Goal: Task Accomplishment & Management: Use online tool/utility

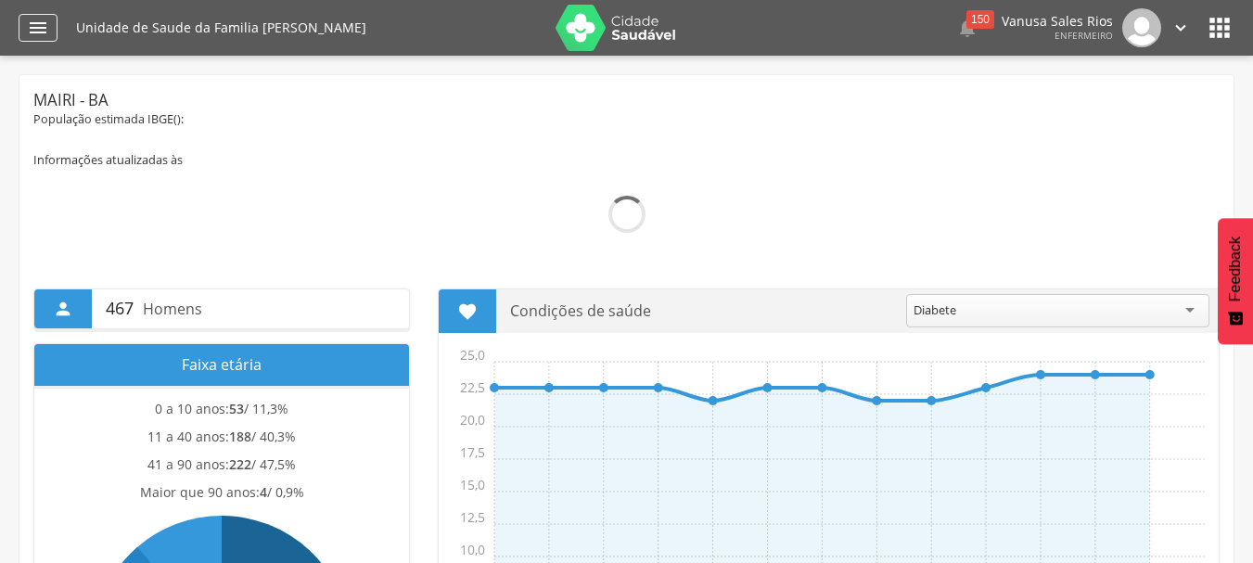
click at [43, 26] on icon "" at bounding box center [38, 28] width 22 height 22
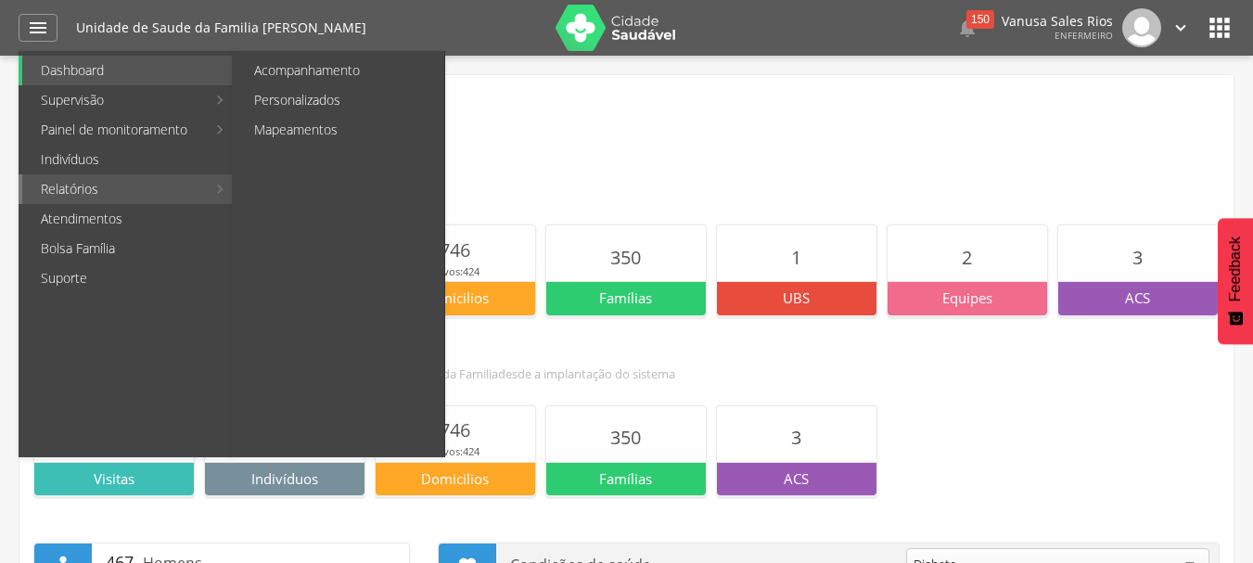
click at [88, 191] on link "Relatórios" at bounding box center [114, 189] width 184 height 30
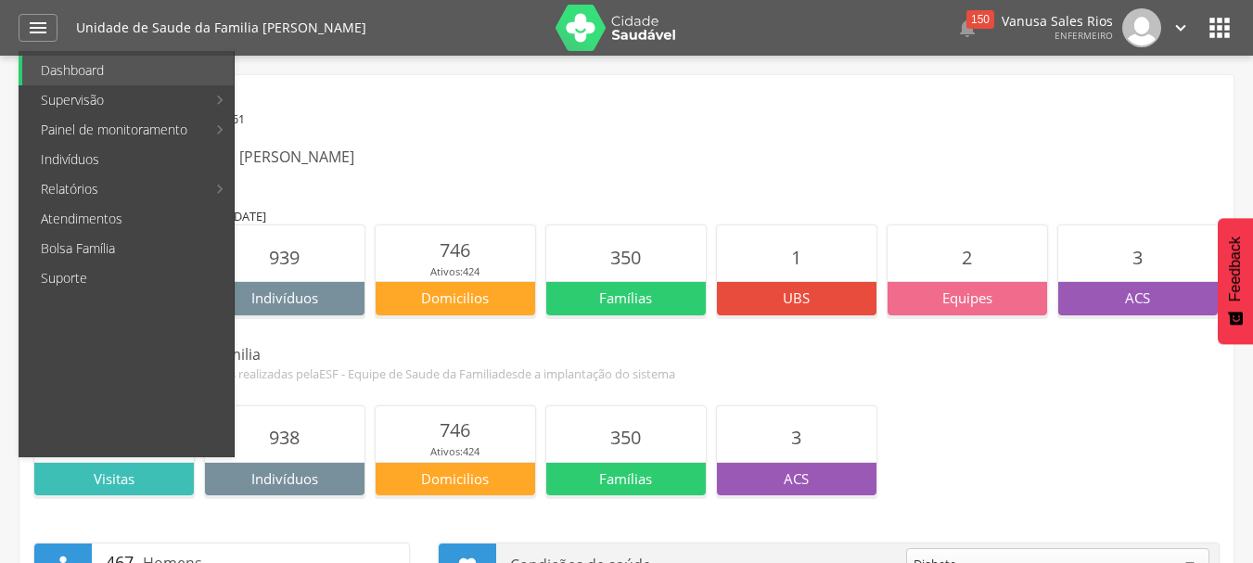
click at [585, 134] on div "Mairi - BA População estimada IBGE( 2024 ): 18.161 Unidade de Saude da Familia …" at bounding box center [626, 136] width 1186 height 95
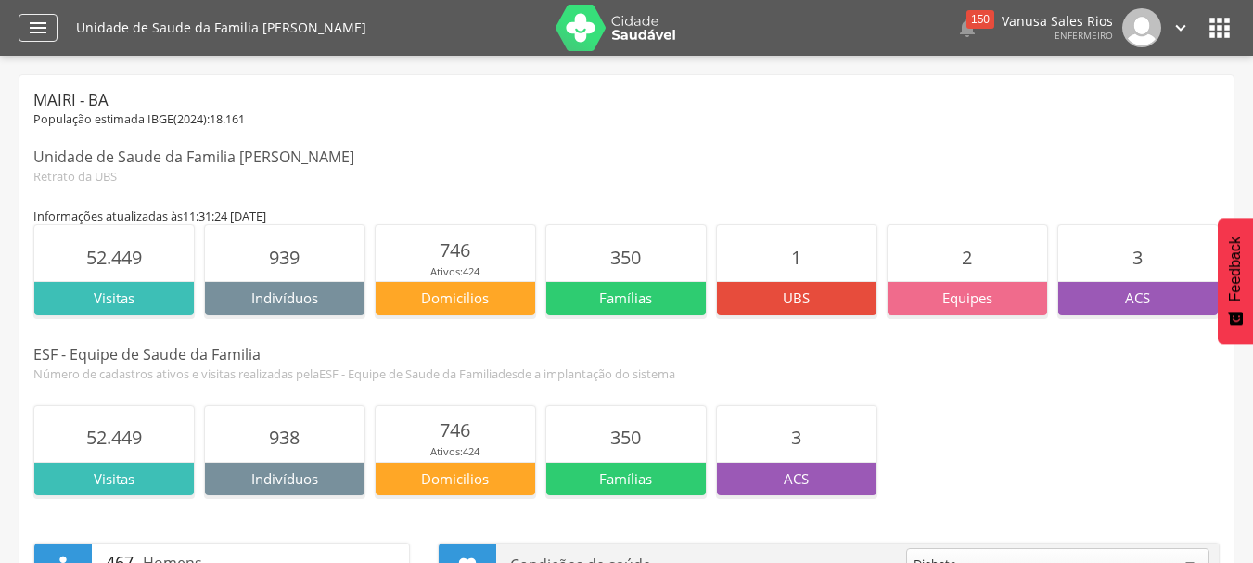
click at [45, 32] on icon "" at bounding box center [38, 28] width 22 height 22
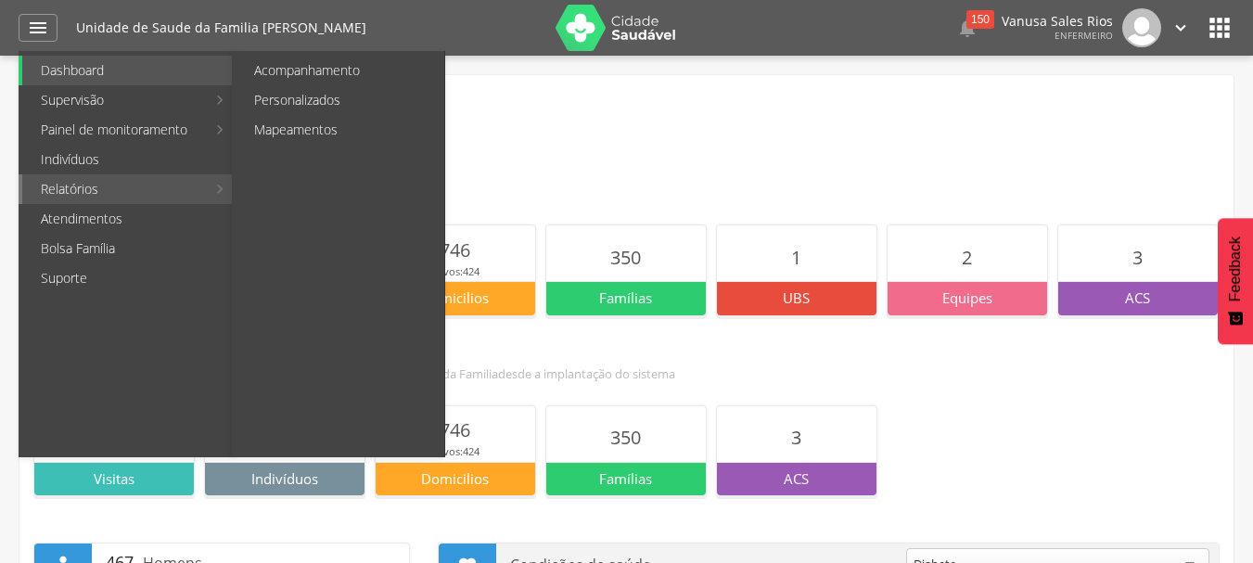
click at [121, 184] on link "Relatórios" at bounding box center [114, 189] width 184 height 30
click at [308, 90] on link "Personalizados" at bounding box center [339, 100] width 209 height 30
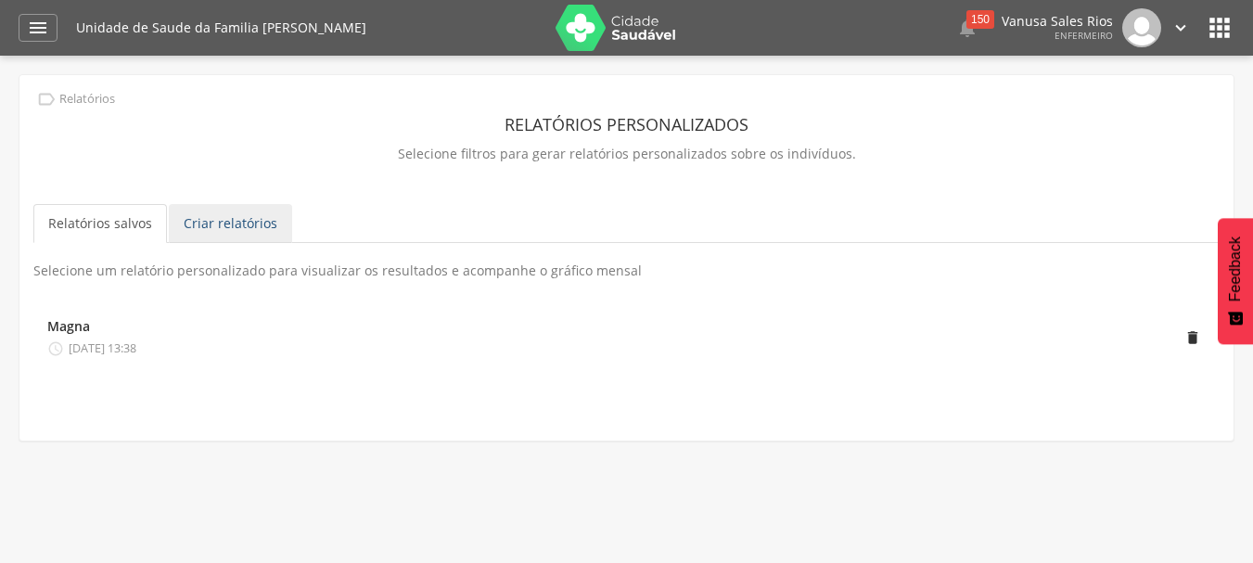
click at [221, 224] on link "Criar relatórios" at bounding box center [230, 223] width 123 height 39
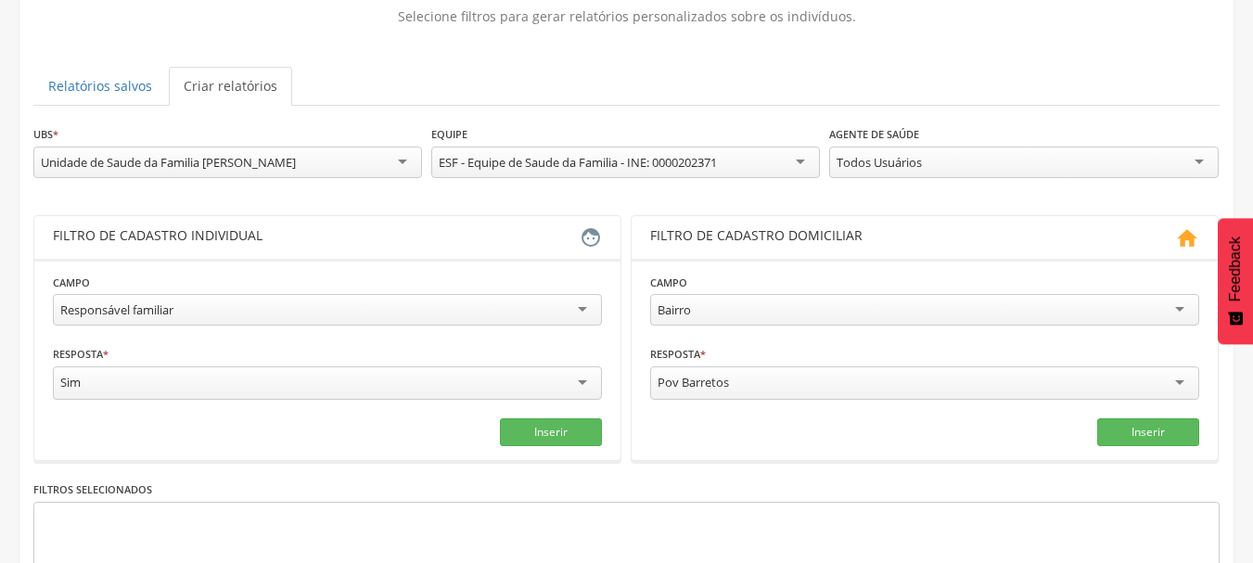
scroll to position [125, 0]
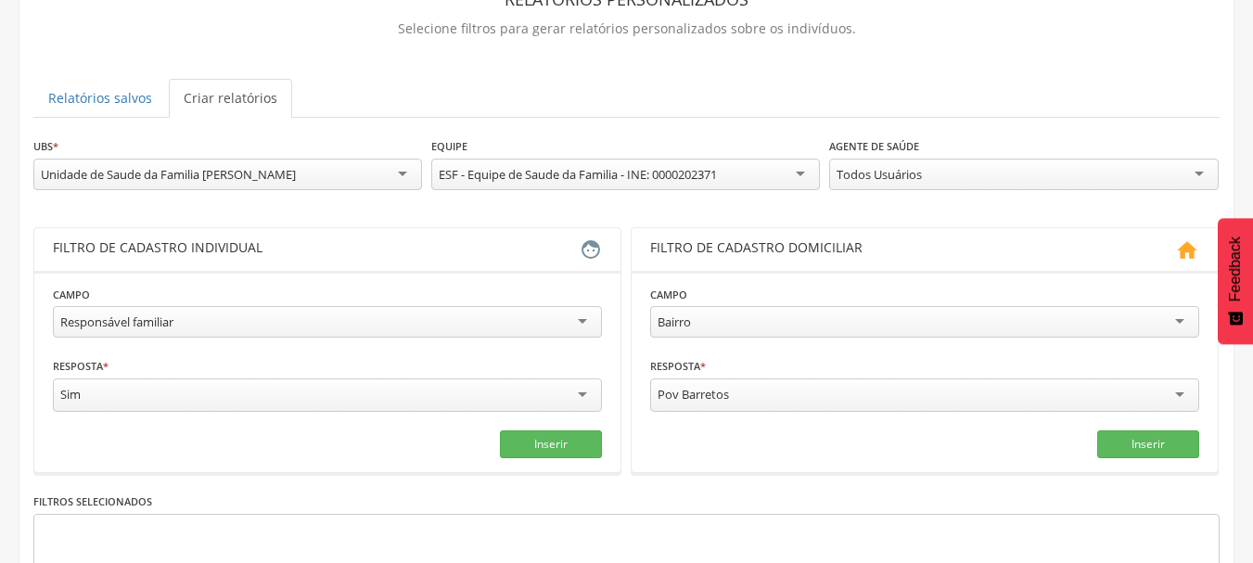
click at [789, 171] on div "ESF - Equipe de Saude da Familia - INE: 0000202371" at bounding box center [625, 175] width 388 height 32
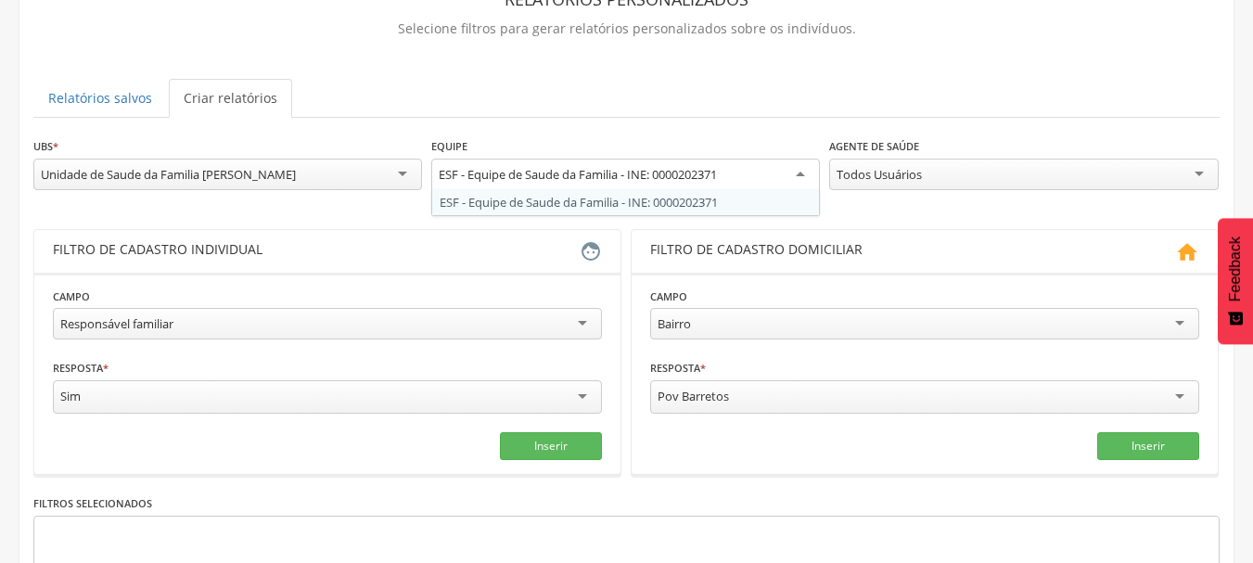
click at [784, 77] on div "**********" at bounding box center [626, 332] width 1214 height 764
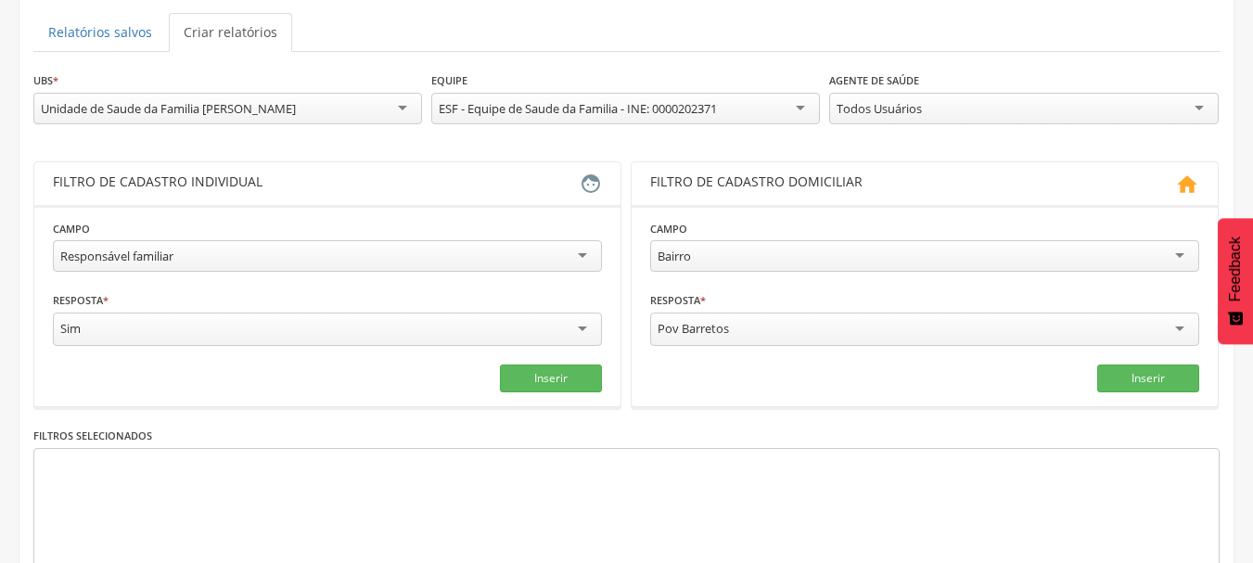
scroll to position [218, 0]
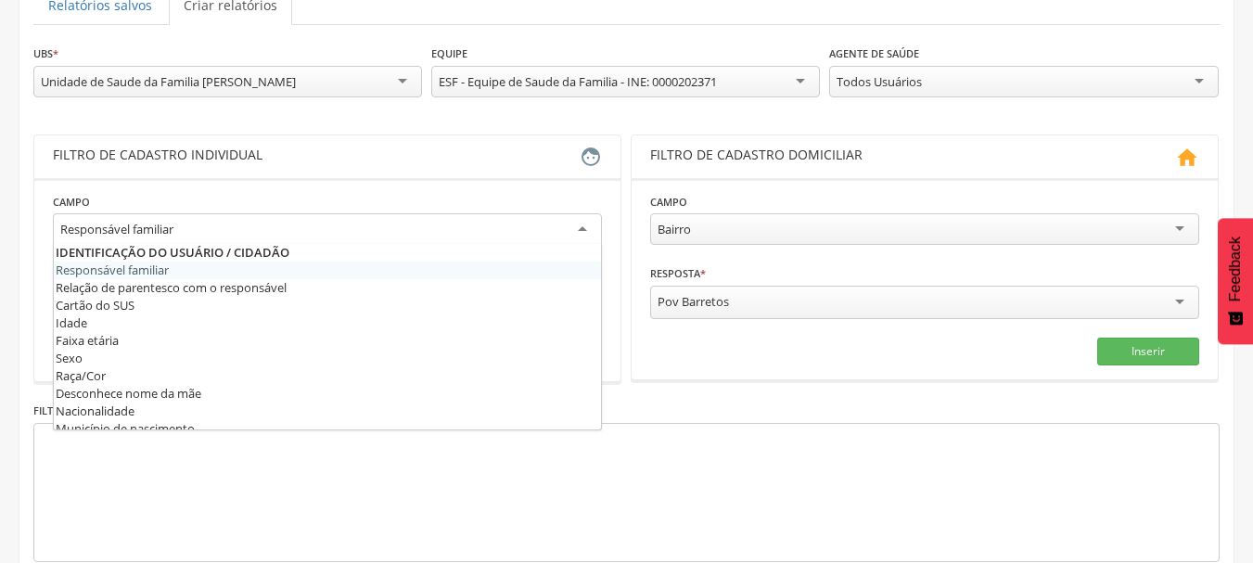
click at [587, 230] on div "Responsável familiar" at bounding box center [327, 229] width 549 height 33
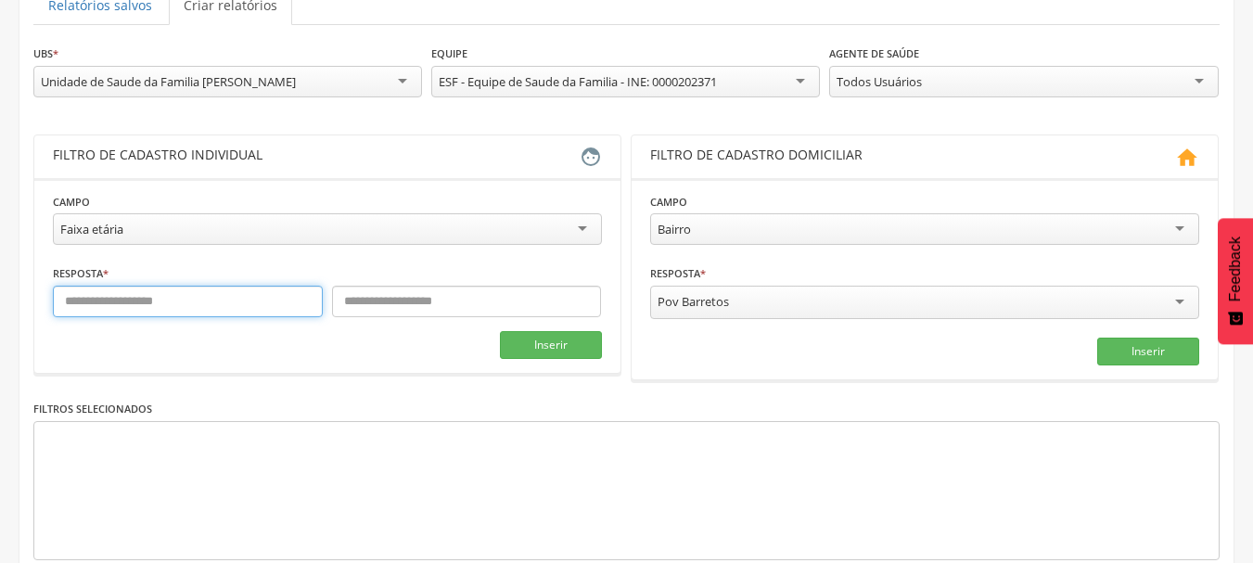
click at [280, 288] on input "text" at bounding box center [188, 302] width 270 height 32
type input "*"
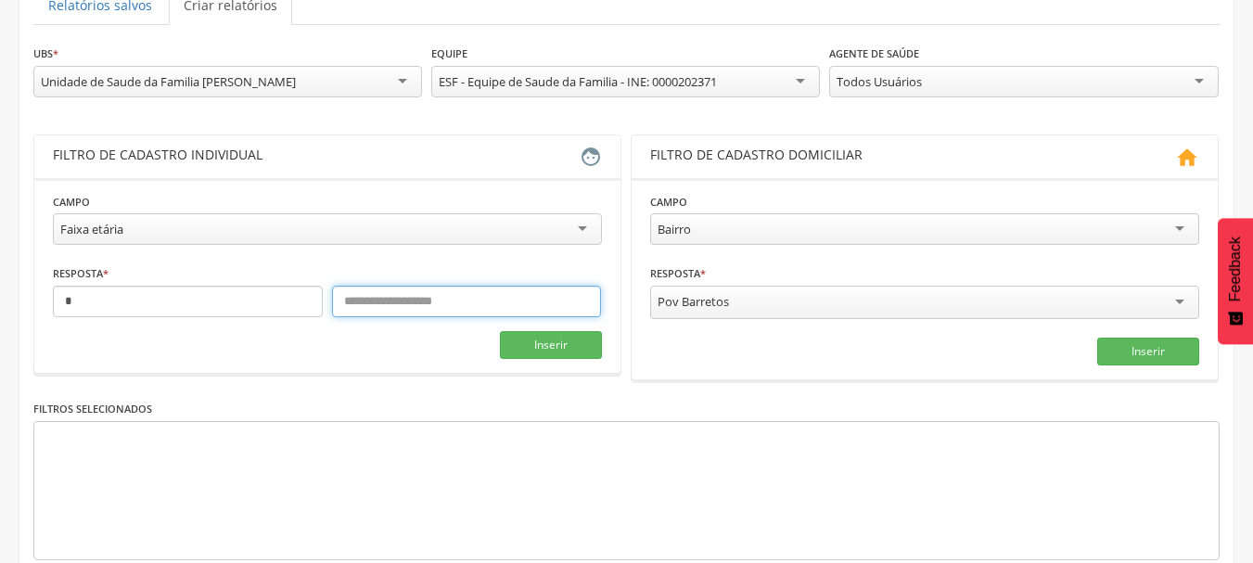
click at [428, 305] on input "text" at bounding box center [467, 302] width 270 height 32
type input "*"
click at [1135, 303] on div "Pov Barretos" at bounding box center [924, 302] width 549 height 33
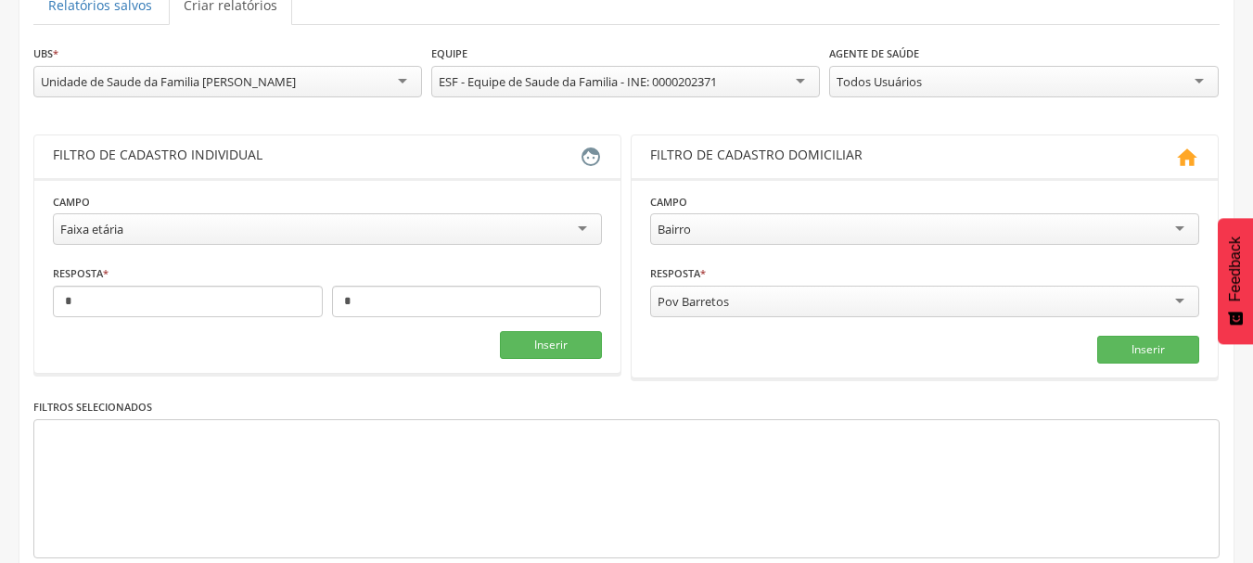
click at [561, 486] on div at bounding box center [626, 488] width 1186 height 139
click at [574, 342] on button "Inserir" at bounding box center [551, 345] width 102 height 28
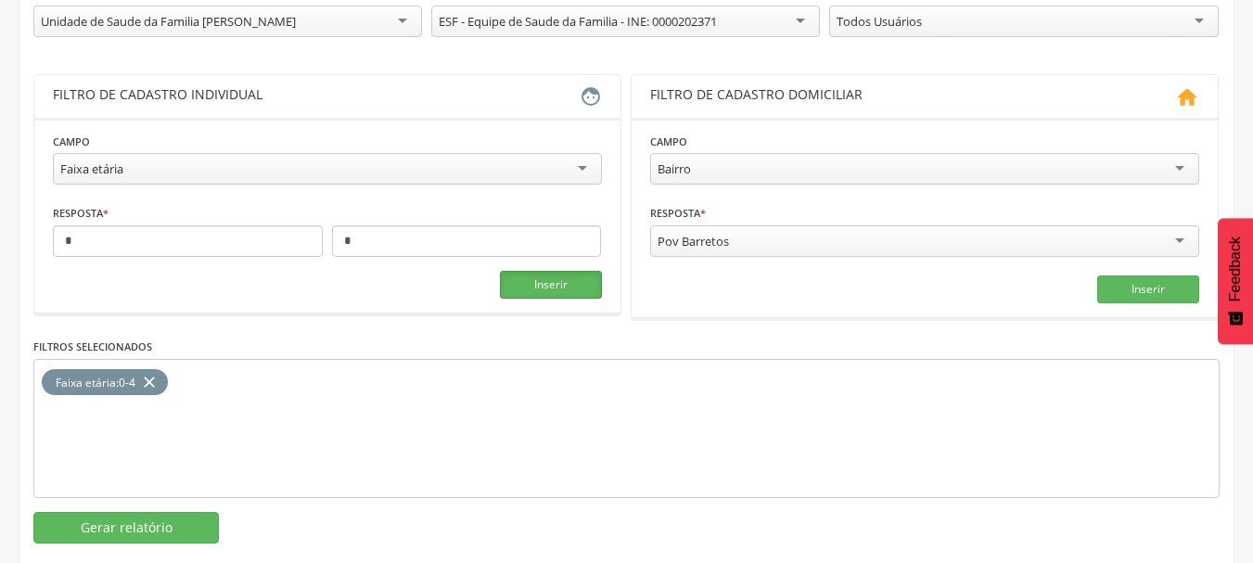
scroll to position [311, 0]
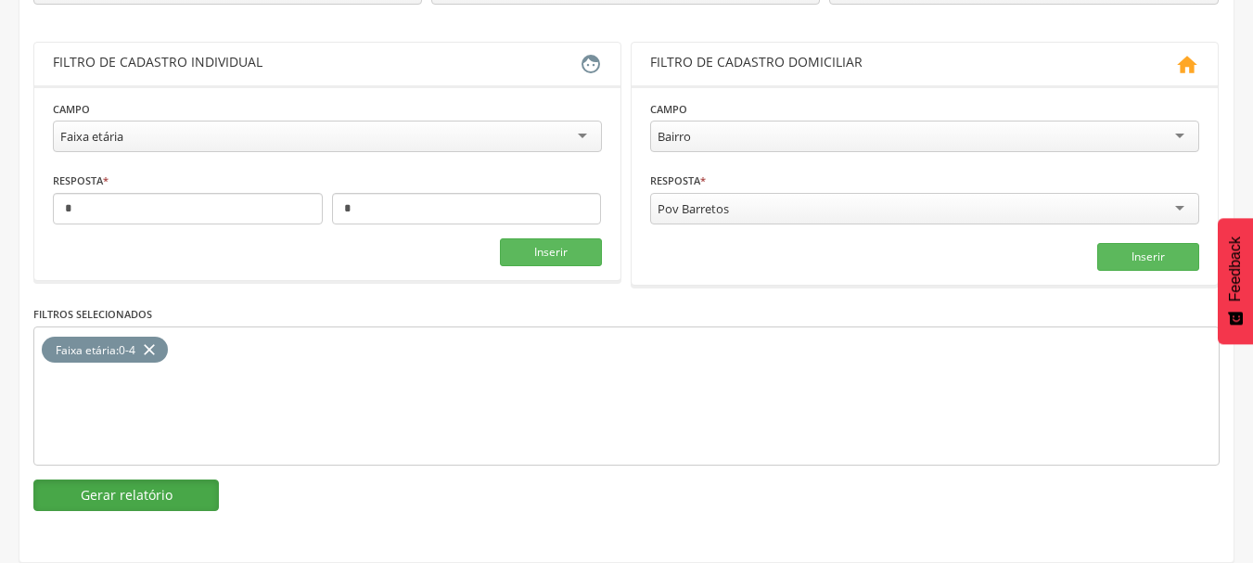
click at [187, 487] on button "Gerar relatório" at bounding box center [125, 495] width 185 height 32
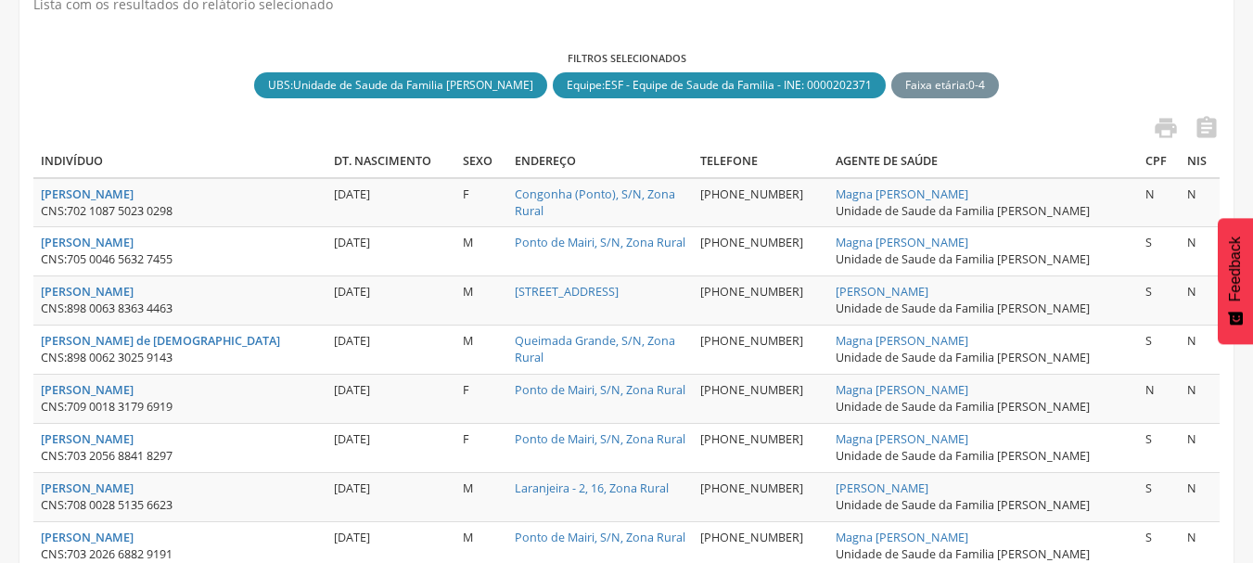
scroll to position [145, 0]
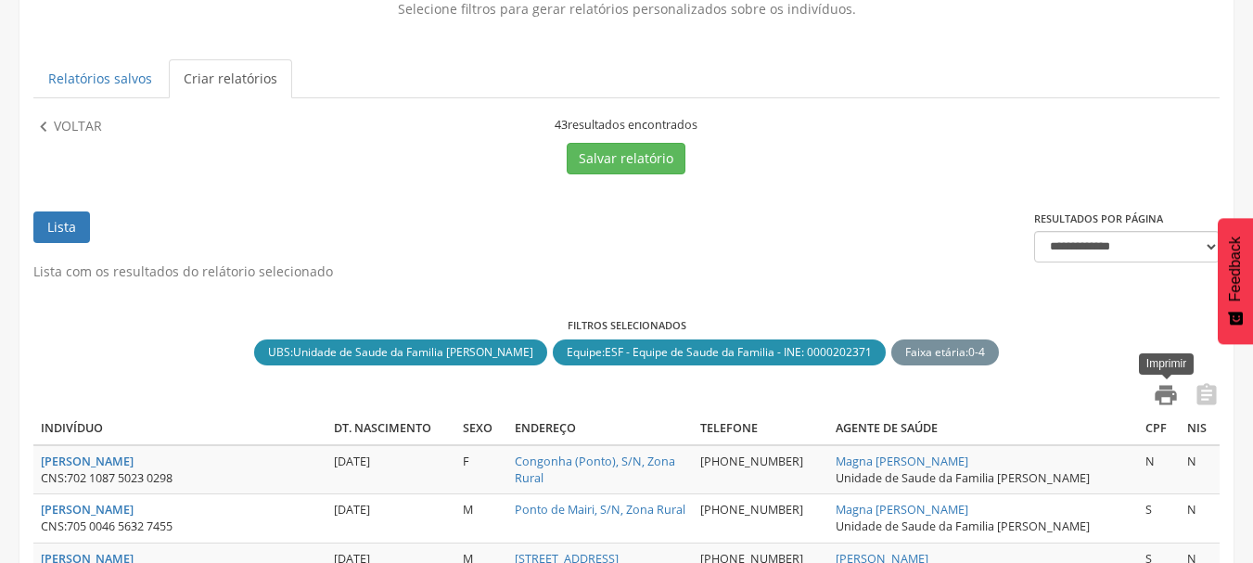
click at [1171, 395] on icon "" at bounding box center [1165, 395] width 26 height 26
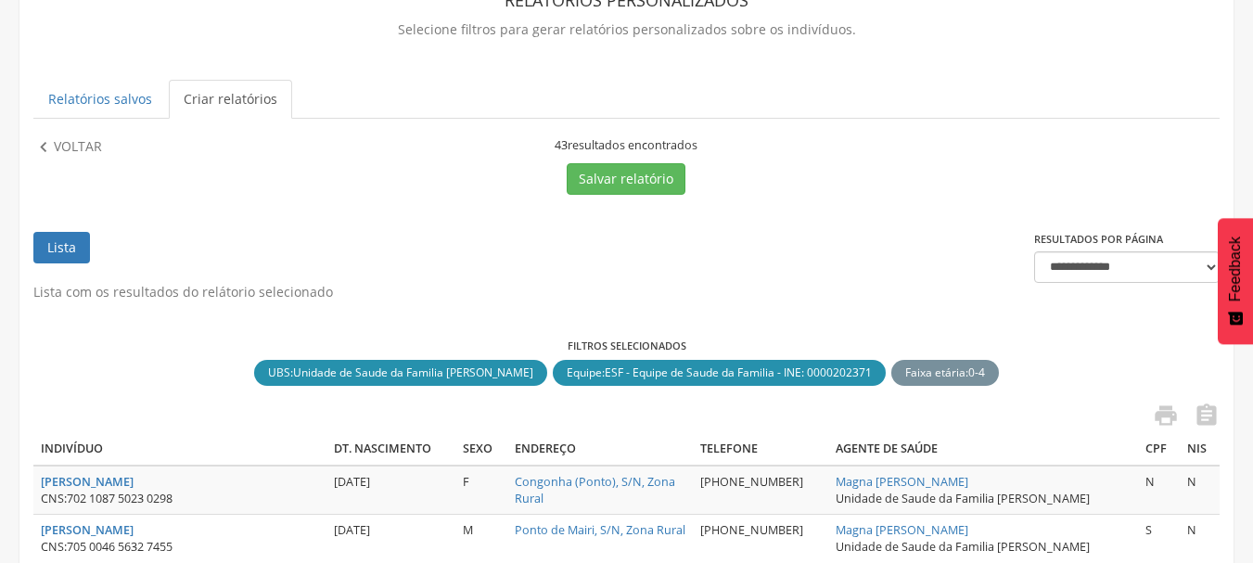
scroll to position [0, 0]
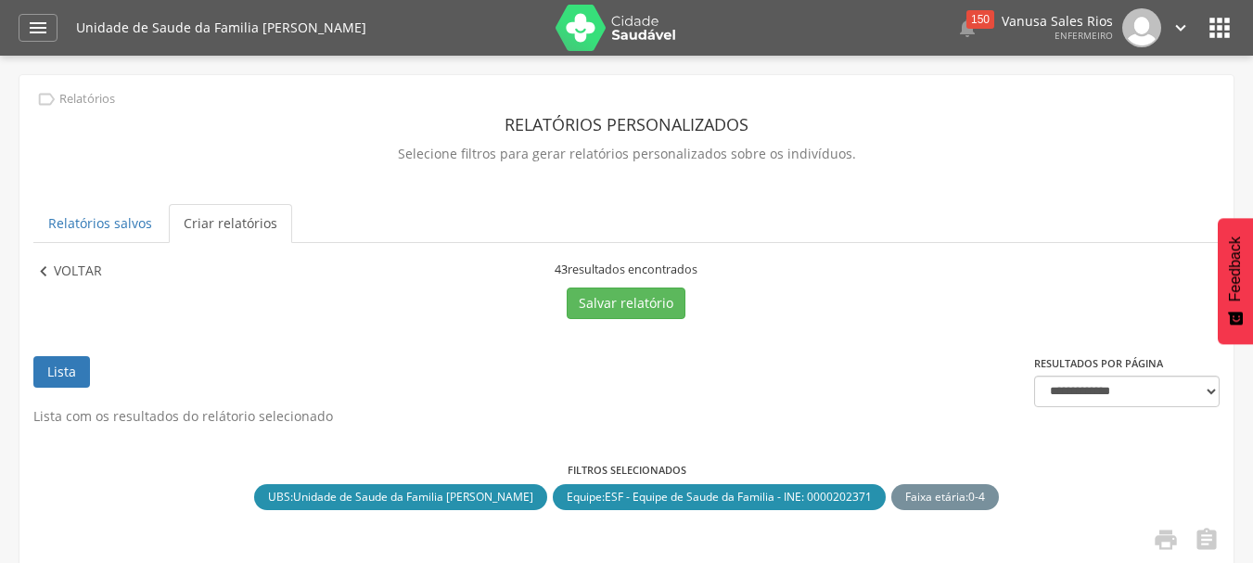
click at [86, 273] on p "Voltar" at bounding box center [78, 271] width 48 height 20
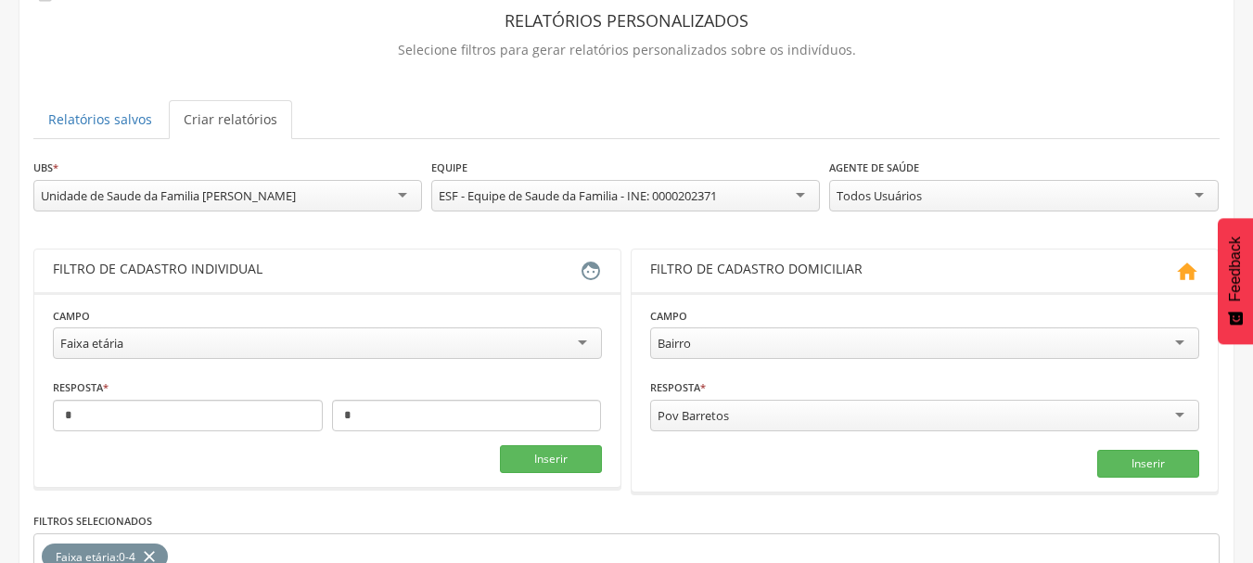
scroll to position [278, 0]
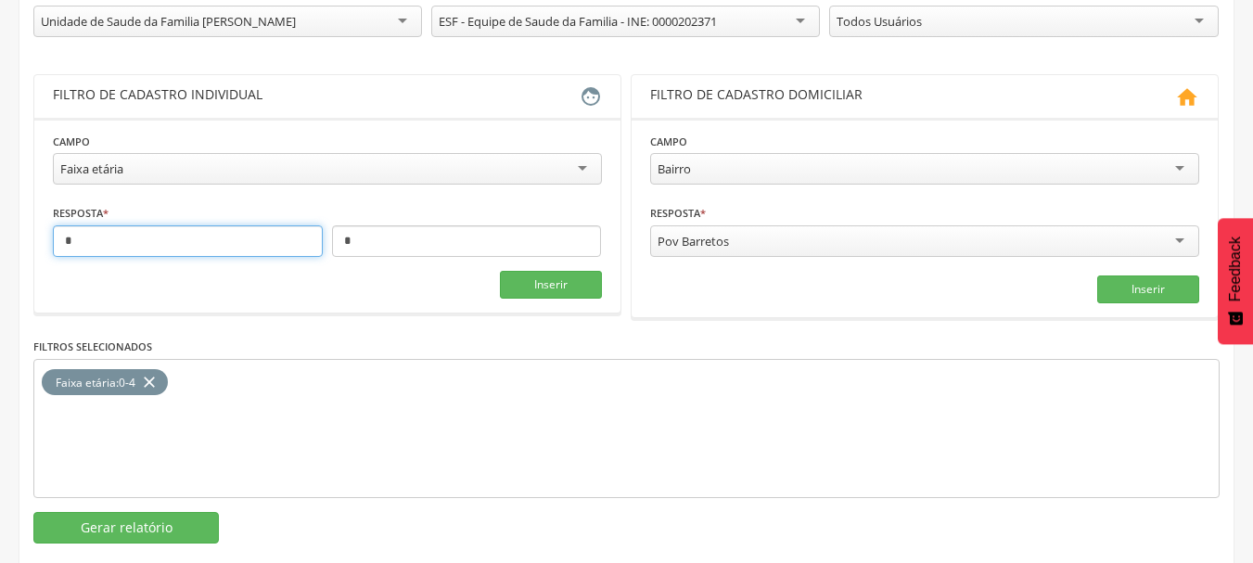
click at [278, 245] on input "*" at bounding box center [188, 241] width 270 height 32
type input "**"
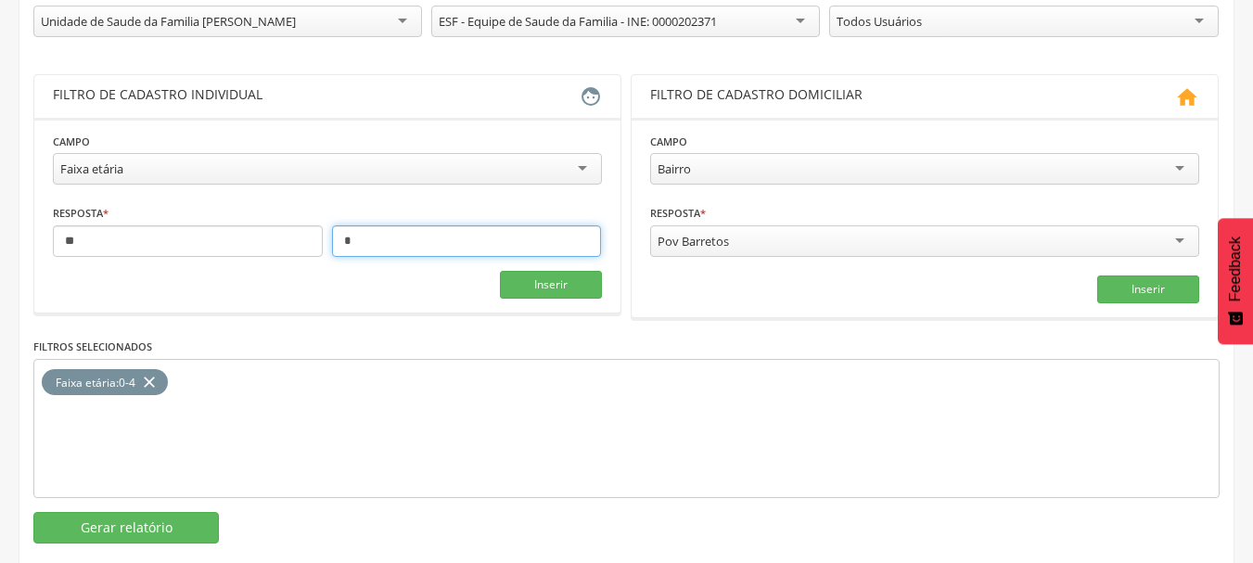
click at [360, 246] on input "*" at bounding box center [467, 241] width 270 height 32
type input "**"
click at [577, 286] on button "Inserir" at bounding box center [551, 285] width 102 height 28
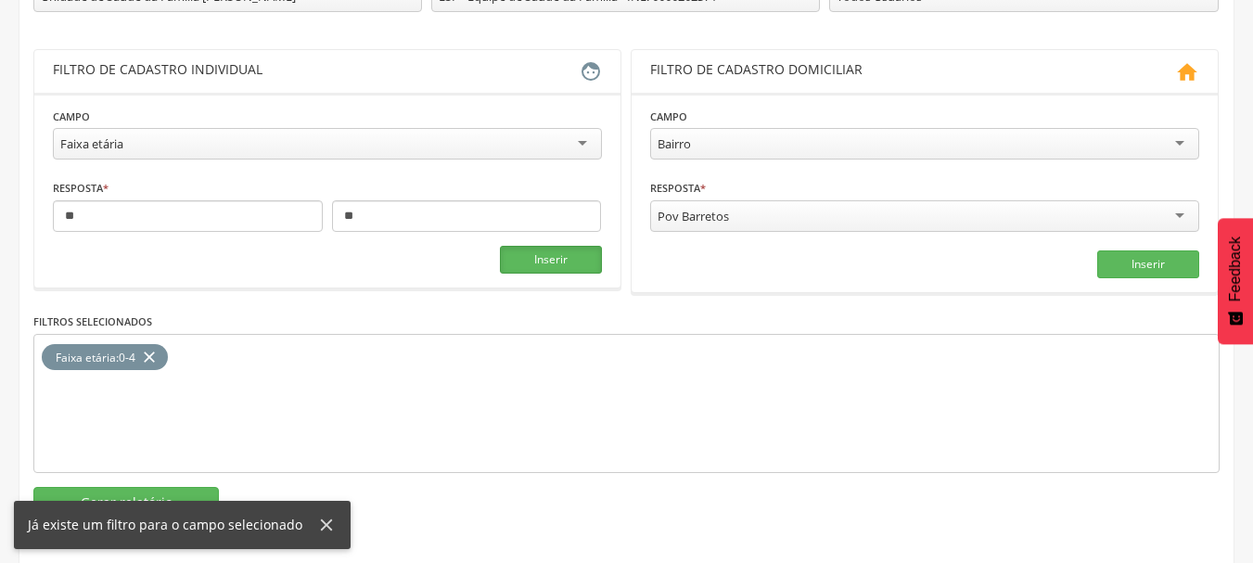
scroll to position [311, 0]
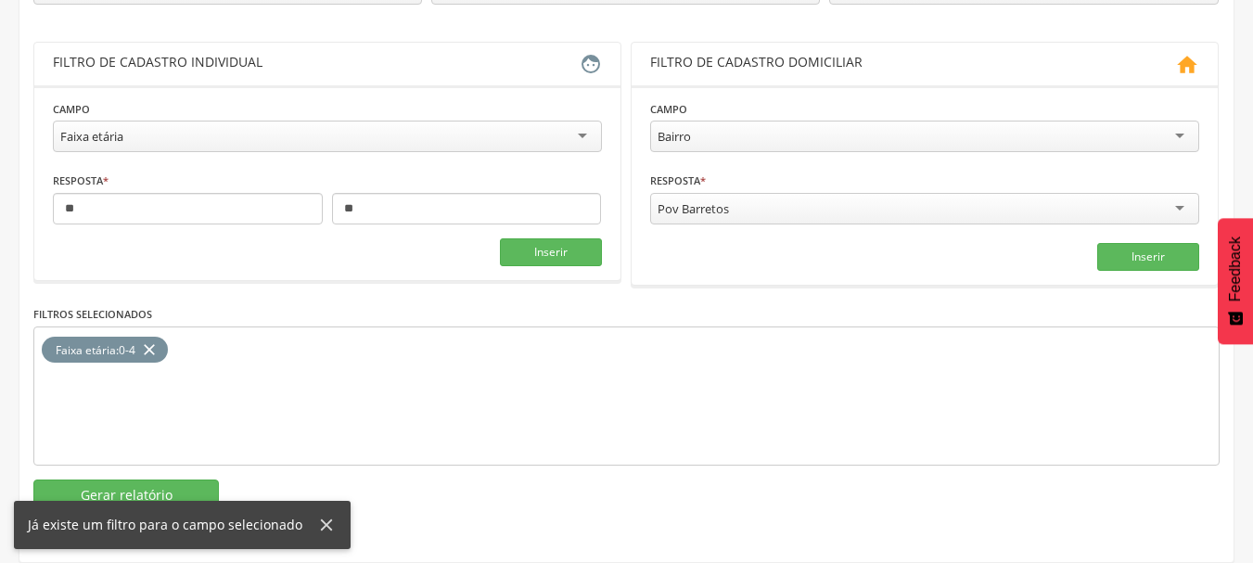
click at [153, 352] on icon "close" at bounding box center [149, 350] width 19 height 27
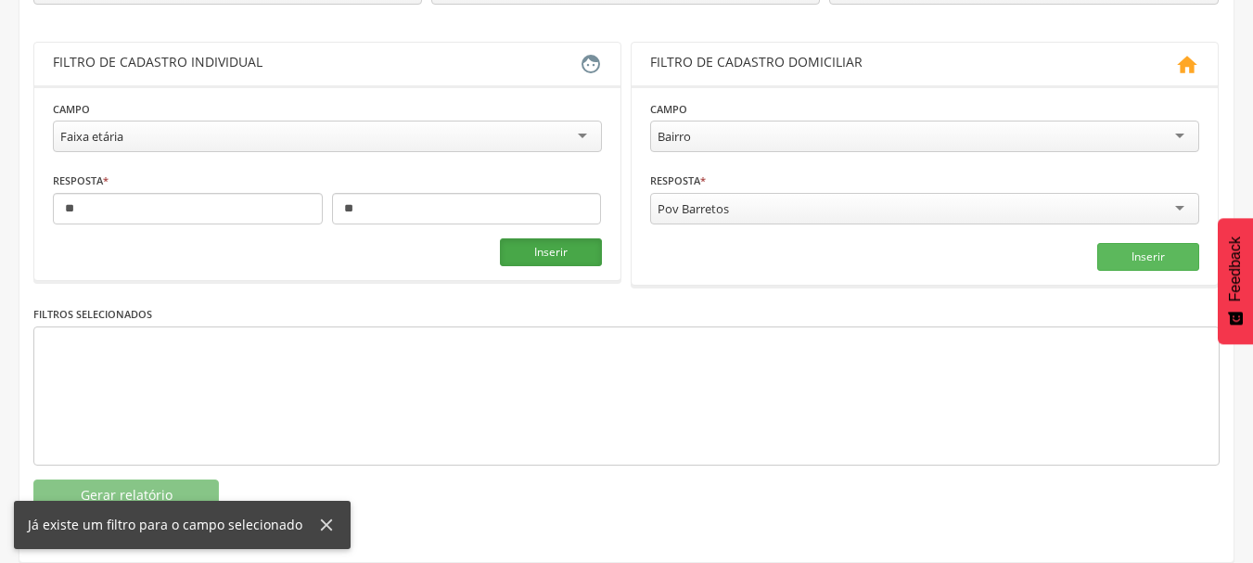
click at [534, 253] on button "Inserir" at bounding box center [551, 252] width 102 height 28
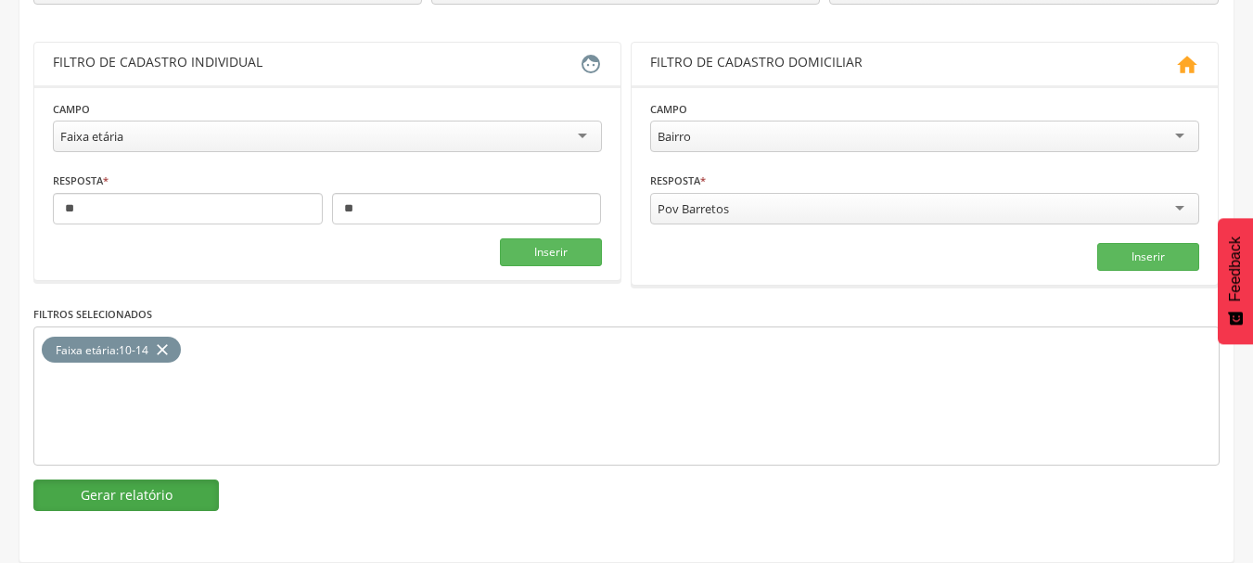
click at [155, 502] on button "Gerar relatório" at bounding box center [125, 495] width 185 height 32
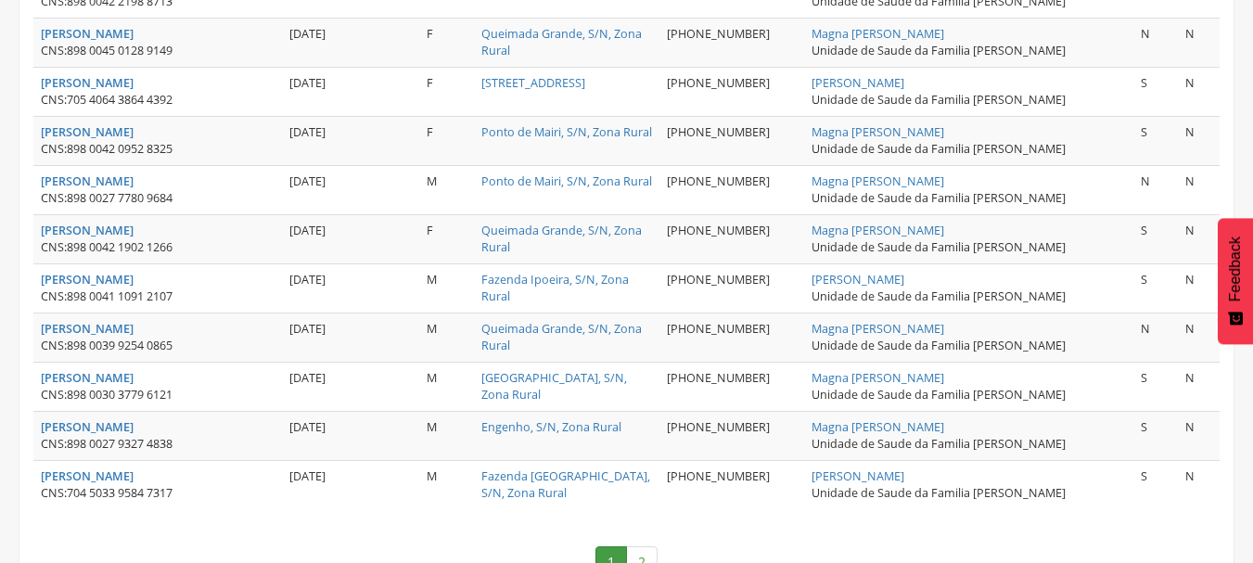
scroll to position [2621, 0]
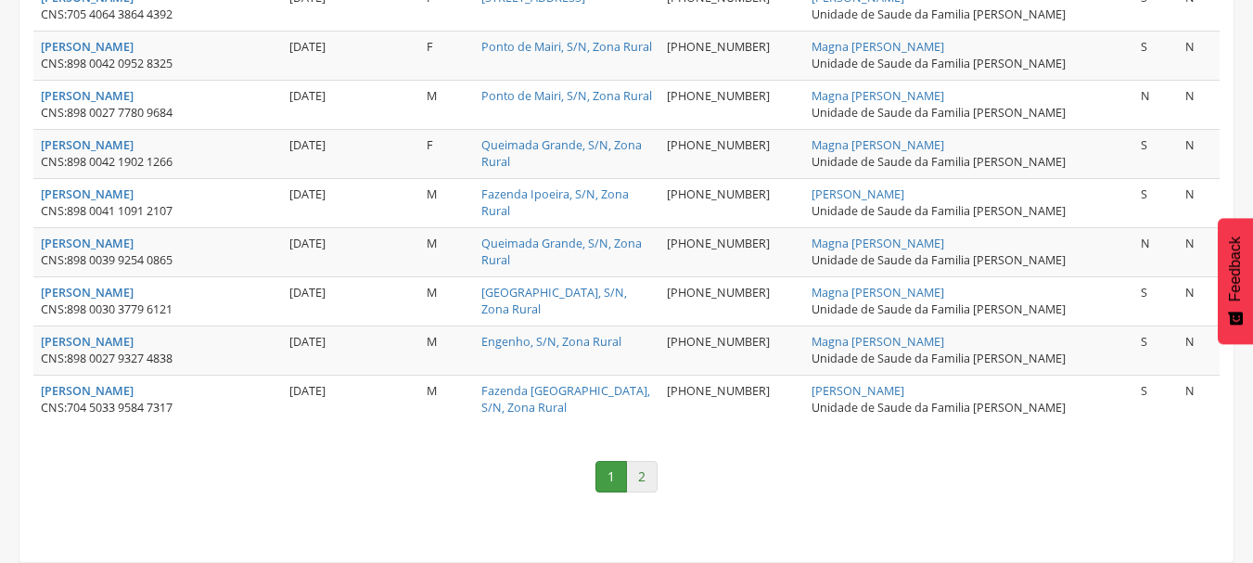
click at [642, 477] on link "2" at bounding box center [642, 477] width 32 height 32
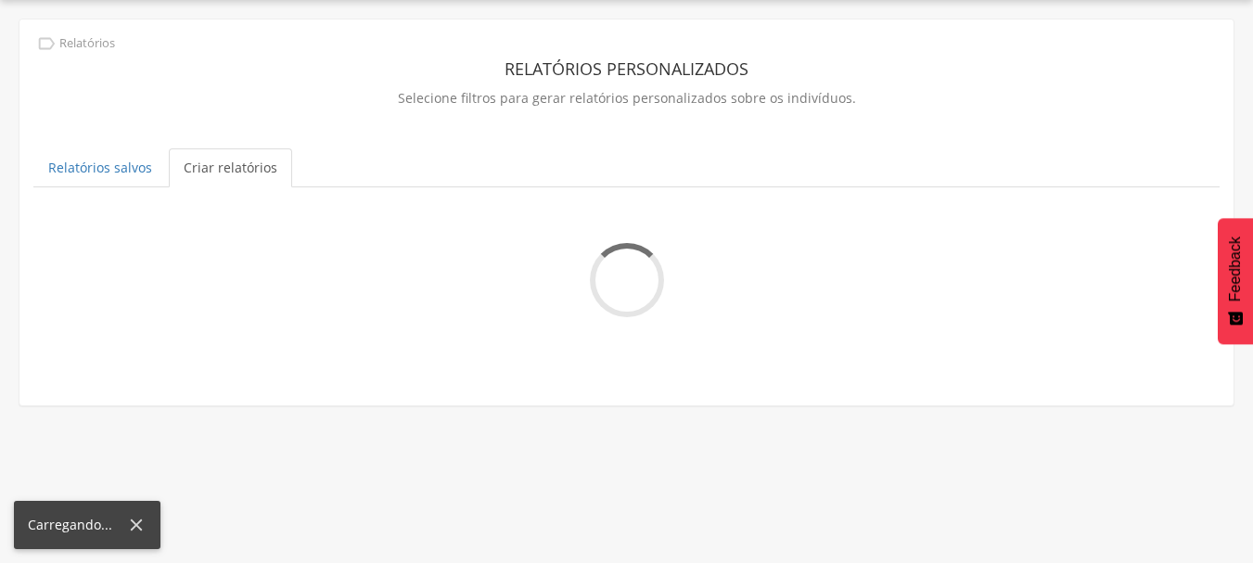
scroll to position [853, 0]
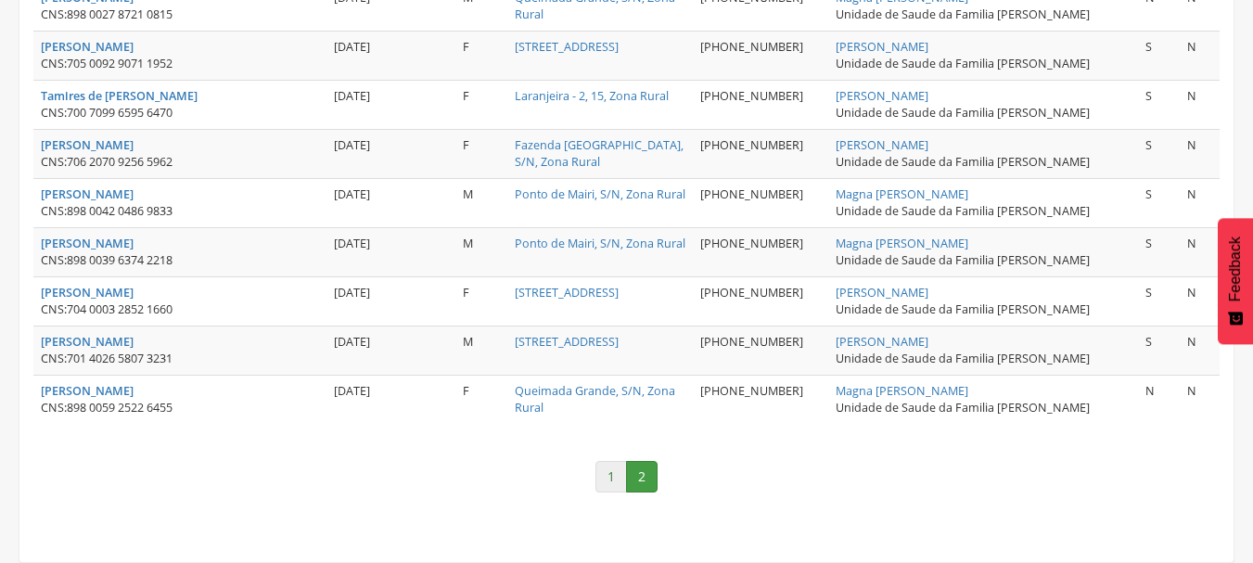
click at [612, 477] on link "1" at bounding box center [611, 477] width 32 height 32
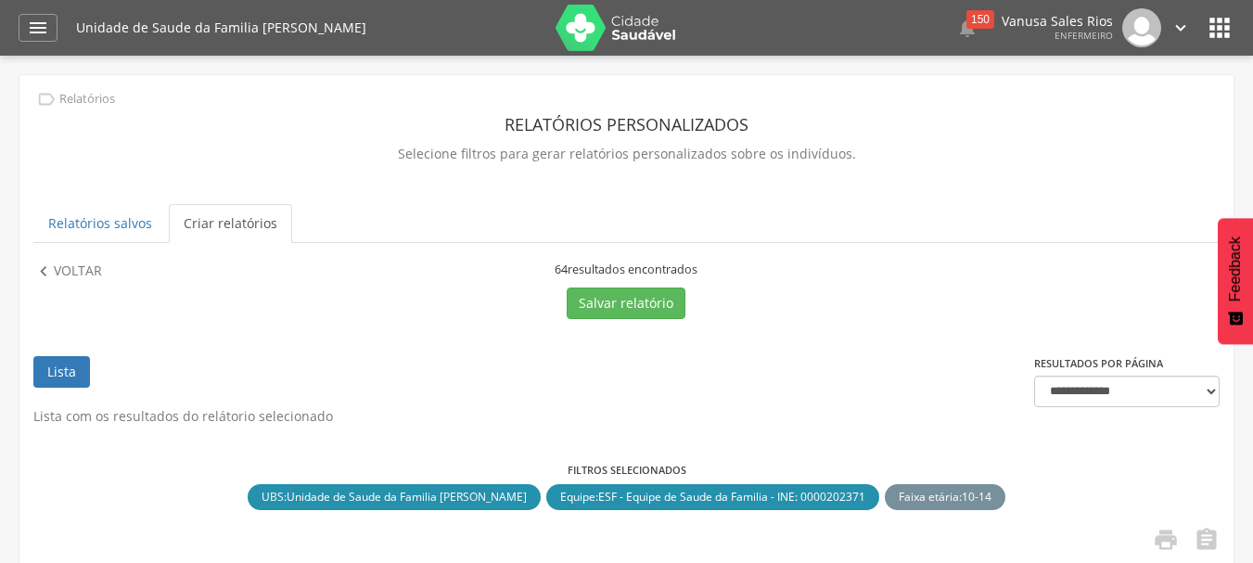
scroll to position [93, 0]
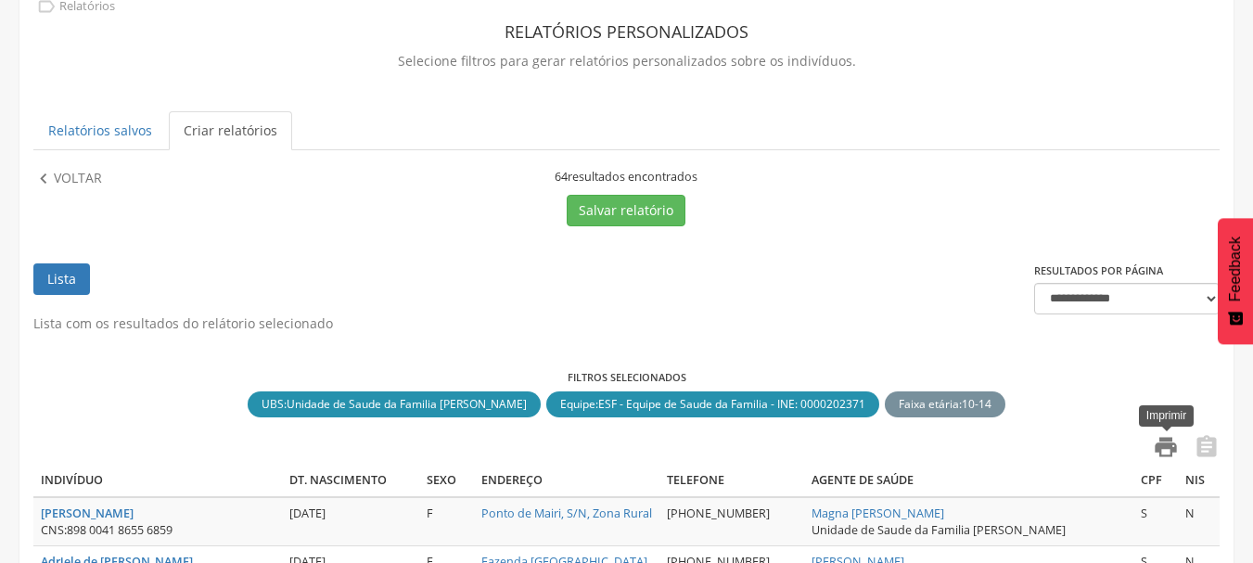
click at [1163, 448] on icon "" at bounding box center [1165, 447] width 26 height 26
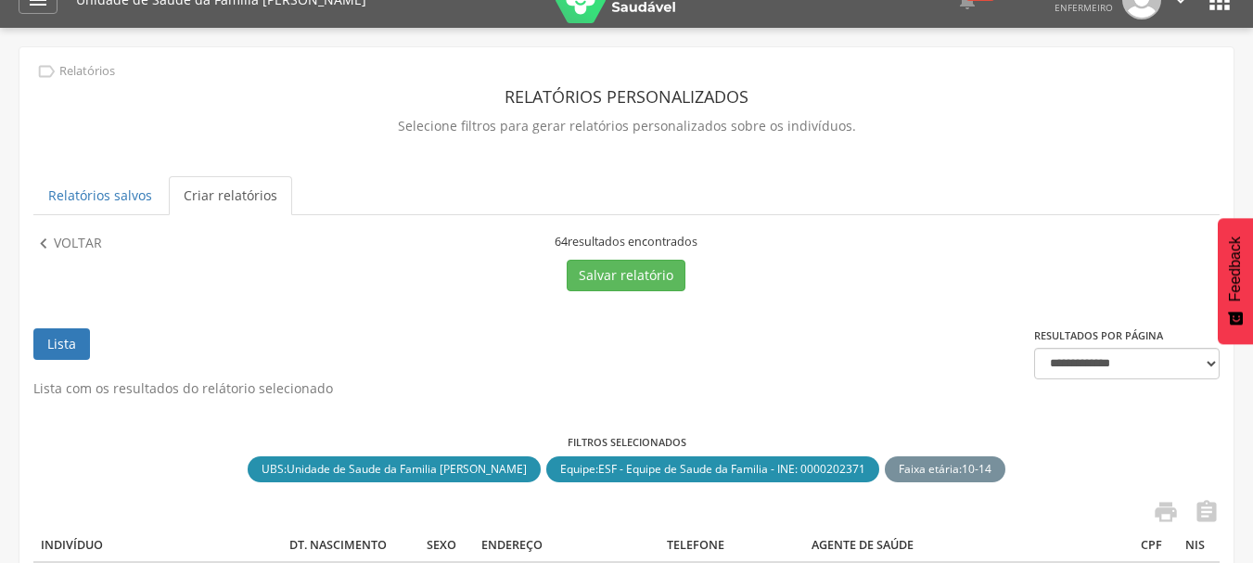
scroll to position [0, 0]
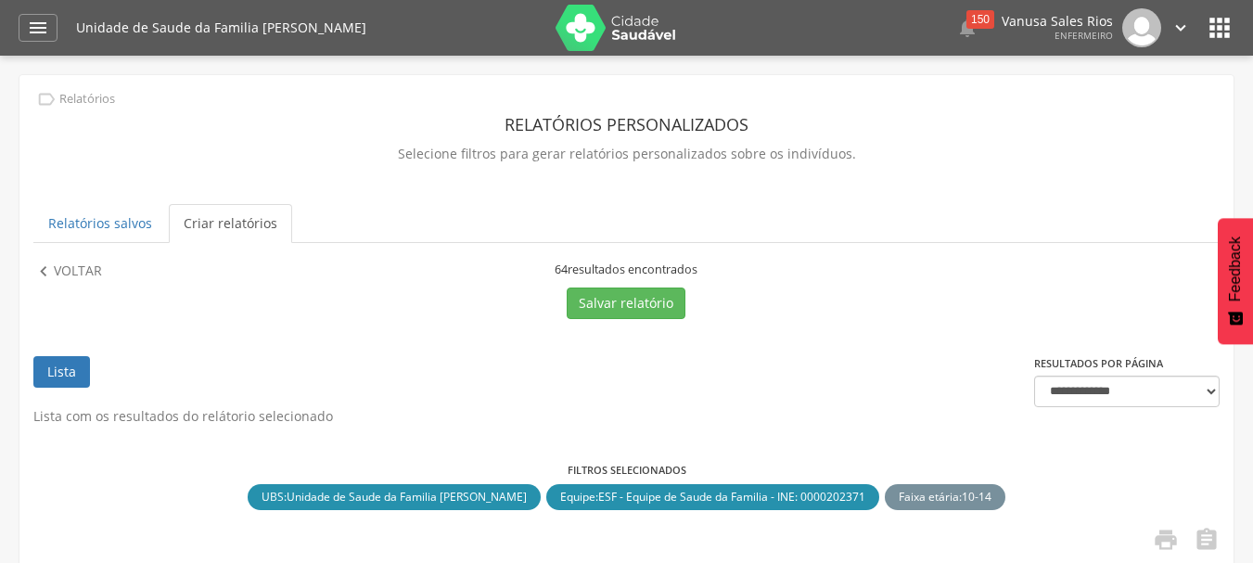
click at [1176, 27] on icon "" at bounding box center [1180, 28] width 20 height 20
click at [1126, 102] on link "Sair" at bounding box center [1116, 106] width 146 height 23
